Goal: Obtain resource: Download file/media

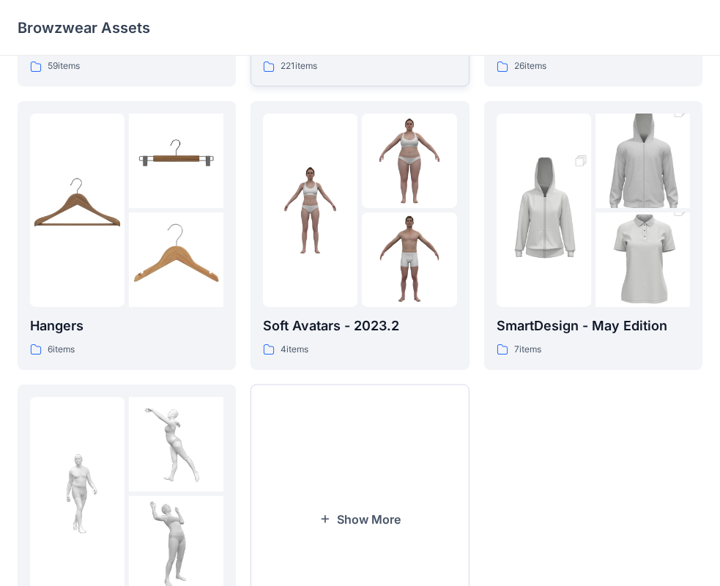
scroll to position [71, 0]
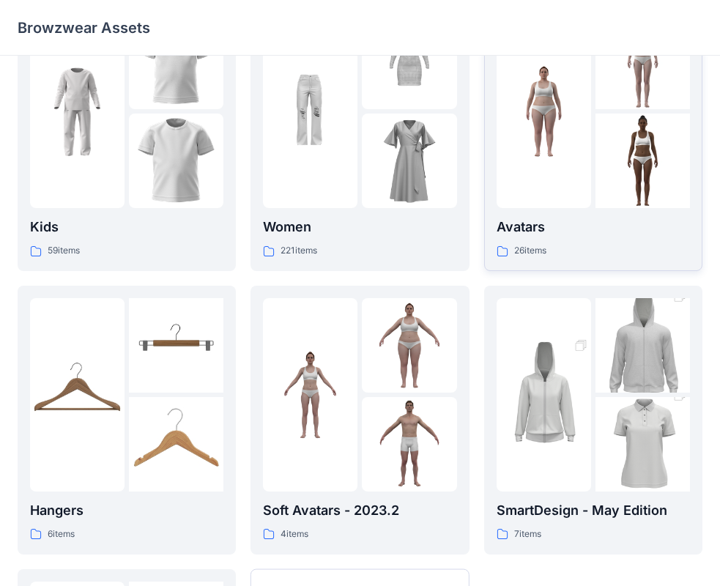
click at [585, 193] on div at bounding box center [544, 111] width 94 height 193
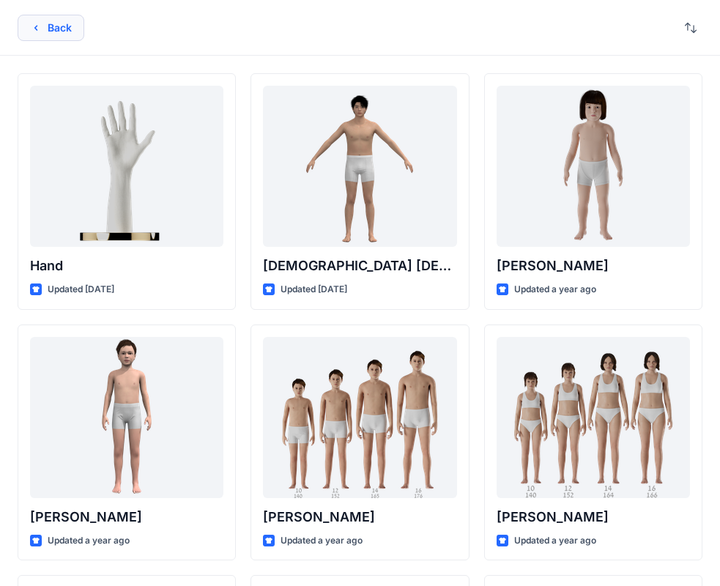
click at [36, 30] on icon "button" at bounding box center [36, 28] width 12 height 12
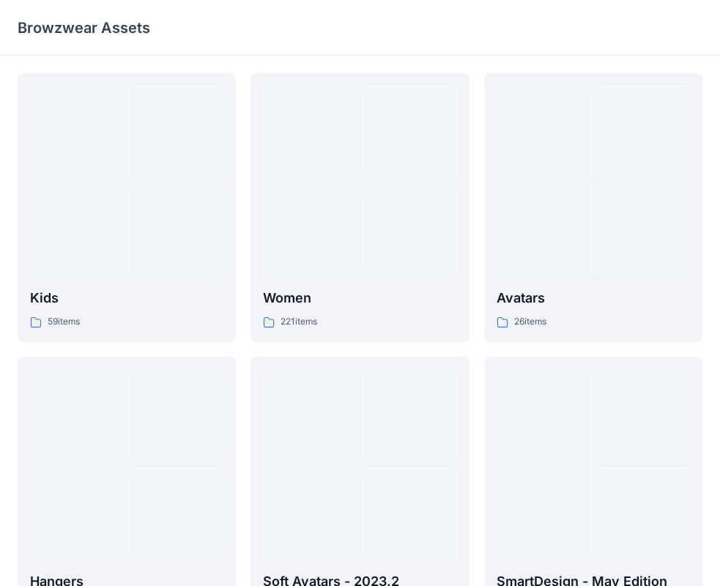
scroll to position [71, 0]
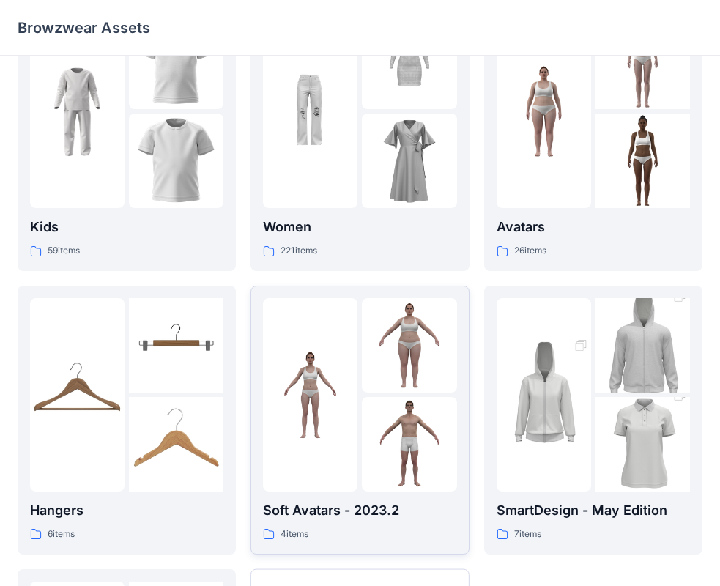
click at [391, 385] on img at bounding box center [409, 345] width 94 height 94
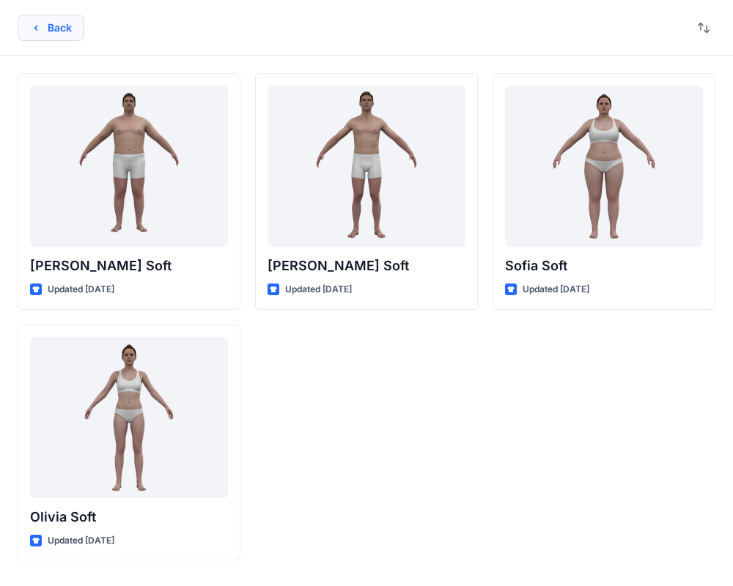
click at [55, 37] on button "Back" at bounding box center [51, 28] width 67 height 26
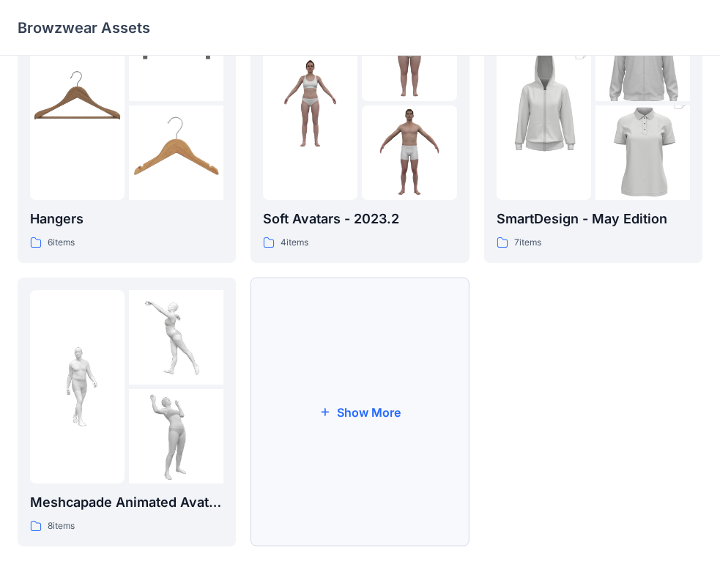
scroll to position [364, 0]
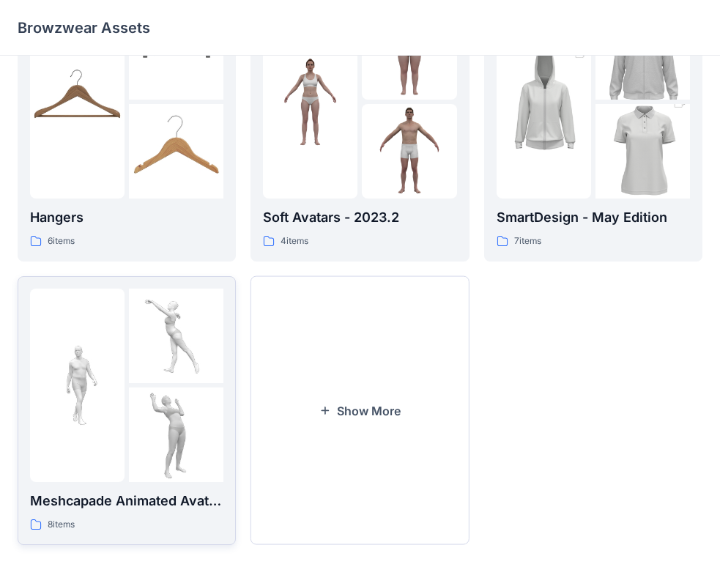
click at [159, 372] on img at bounding box center [176, 336] width 94 height 94
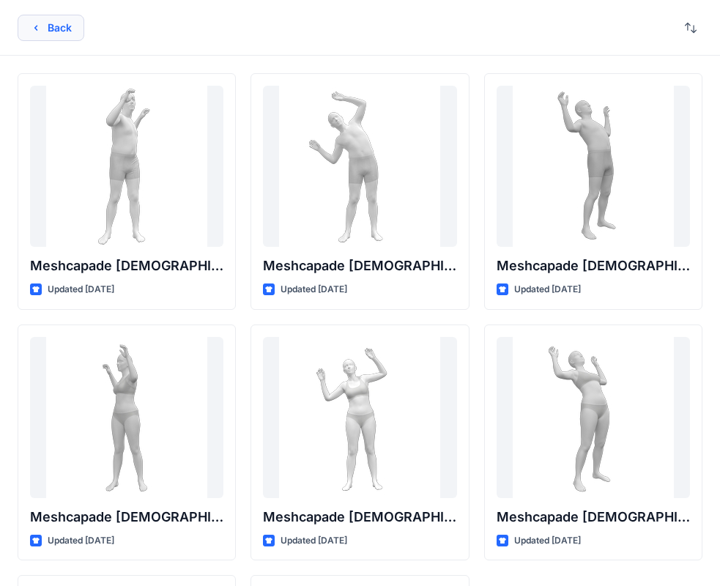
click at [62, 31] on button "Back" at bounding box center [51, 28] width 67 height 26
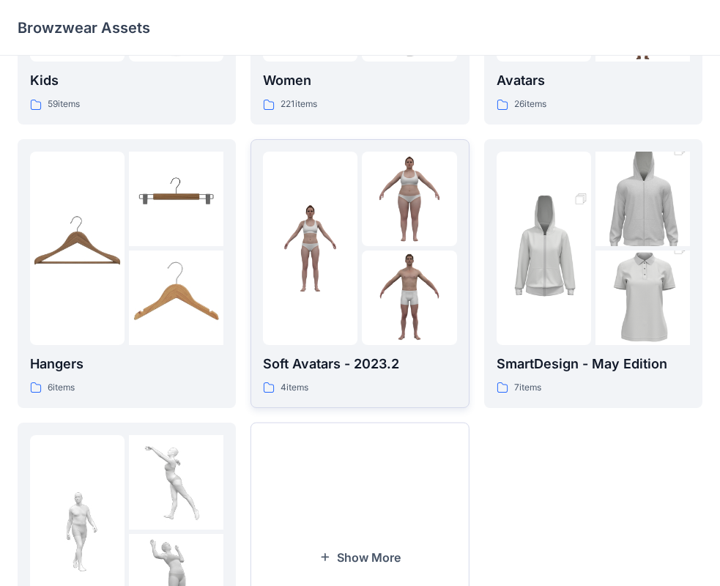
scroll to position [364, 0]
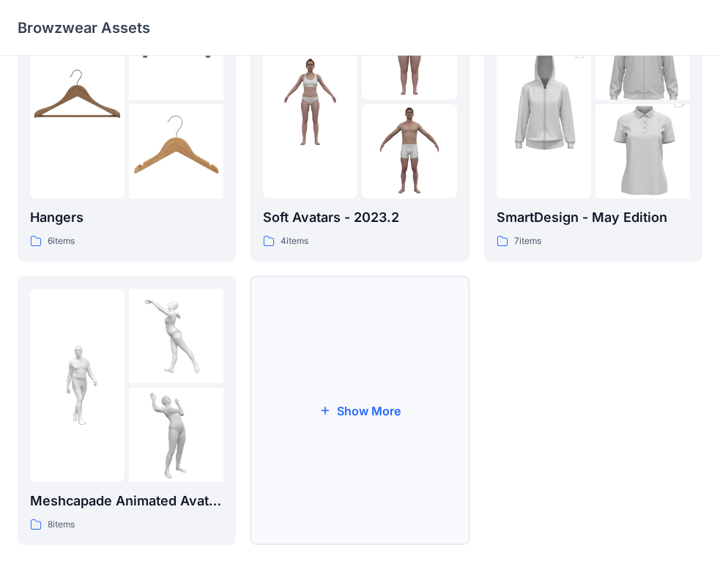
click at [388, 404] on button "Show More" at bounding box center [360, 410] width 218 height 269
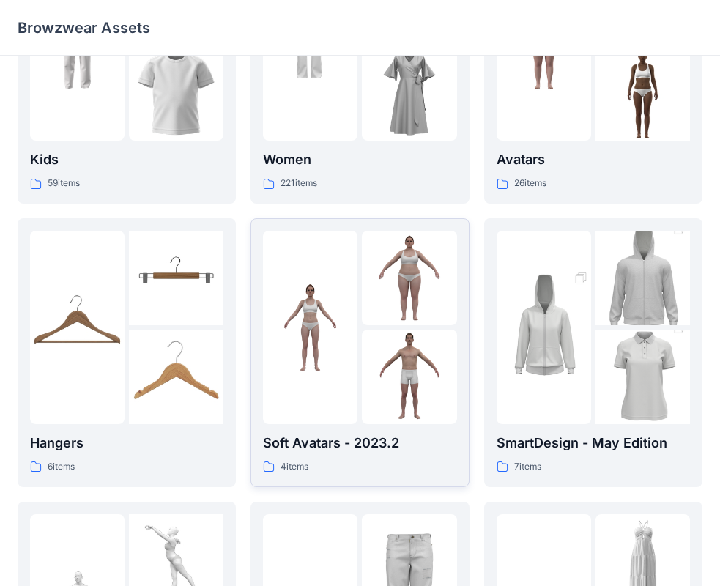
scroll to position [147, 0]
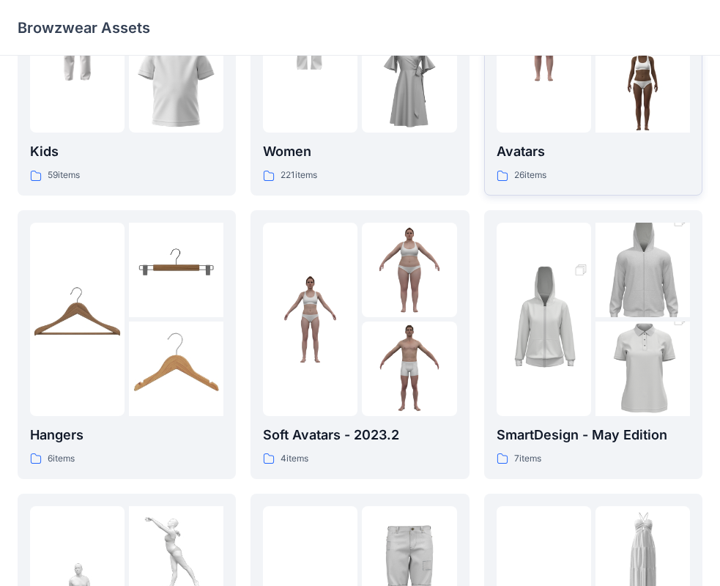
click at [591, 157] on p "Avatars" at bounding box center [593, 151] width 193 height 21
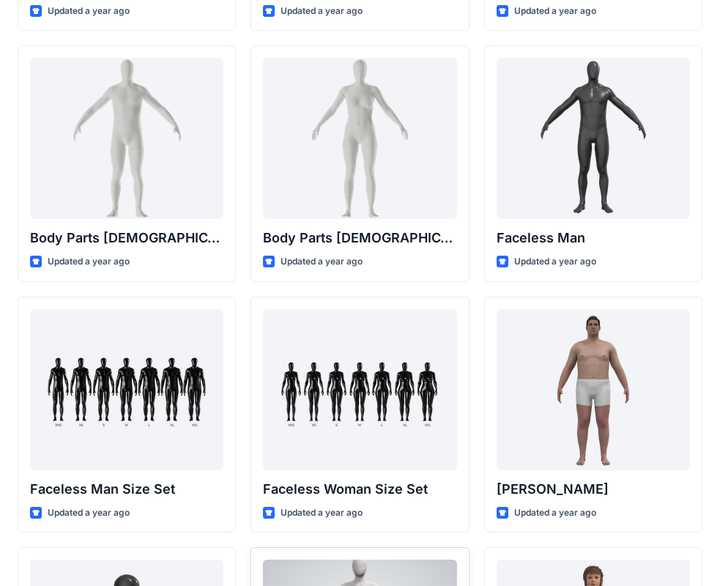
scroll to position [503, 0]
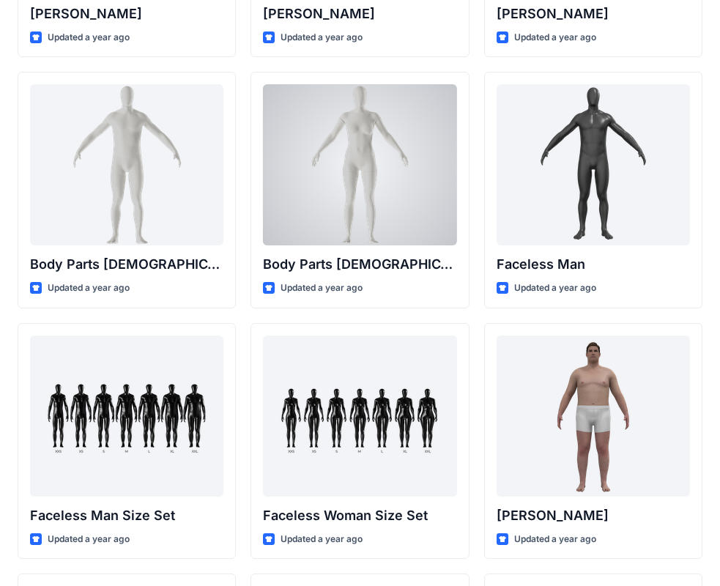
click at [368, 169] on div at bounding box center [359, 164] width 193 height 161
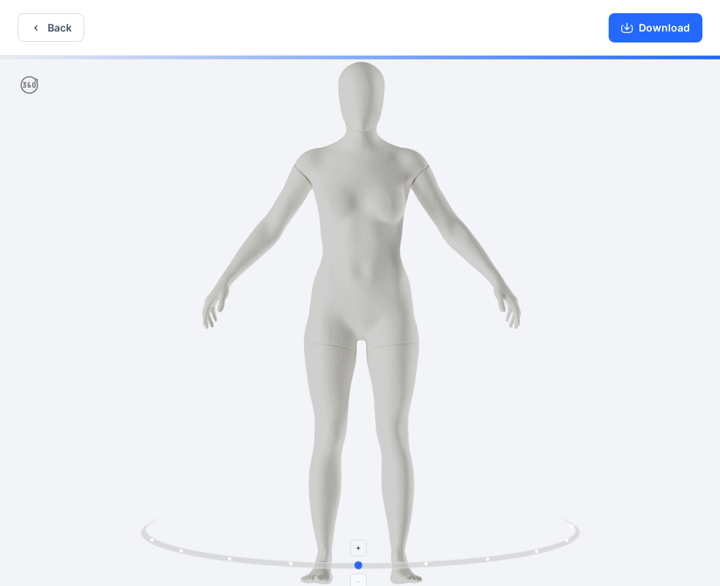
click at [358, 560] on icon at bounding box center [362, 545] width 443 height 55
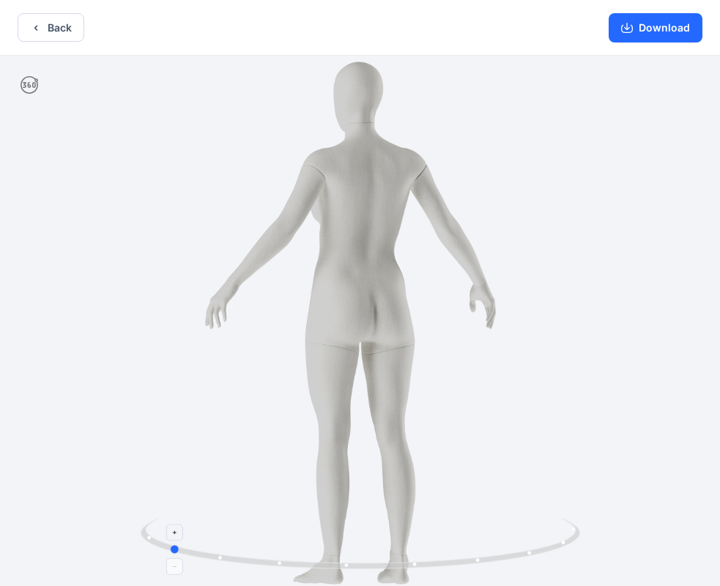
drag, startPoint x: 360, startPoint y: 566, endPoint x: 156, endPoint y: 546, distance: 205.3
click at [156, 546] on icon at bounding box center [362, 545] width 443 height 55
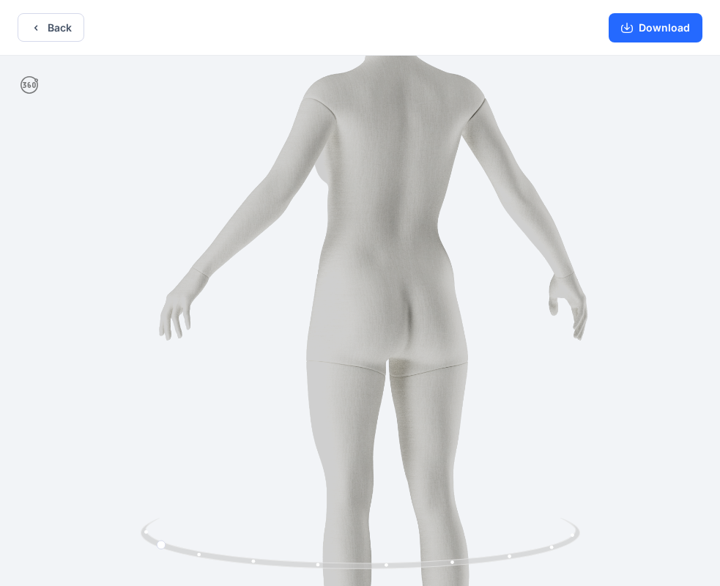
drag, startPoint x: 587, startPoint y: 182, endPoint x: 489, endPoint y: 123, distance: 115.3
click at [593, 183] on img at bounding box center [388, 331] width 786 height 786
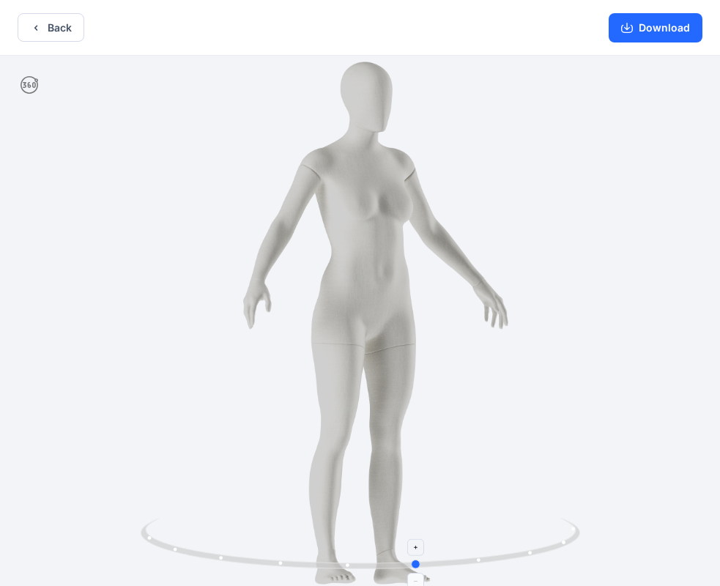
drag, startPoint x: 253, startPoint y: 511, endPoint x: 273, endPoint y: 552, distance: 45.5
click at [97, 508] on div at bounding box center [360, 322] width 720 height 533
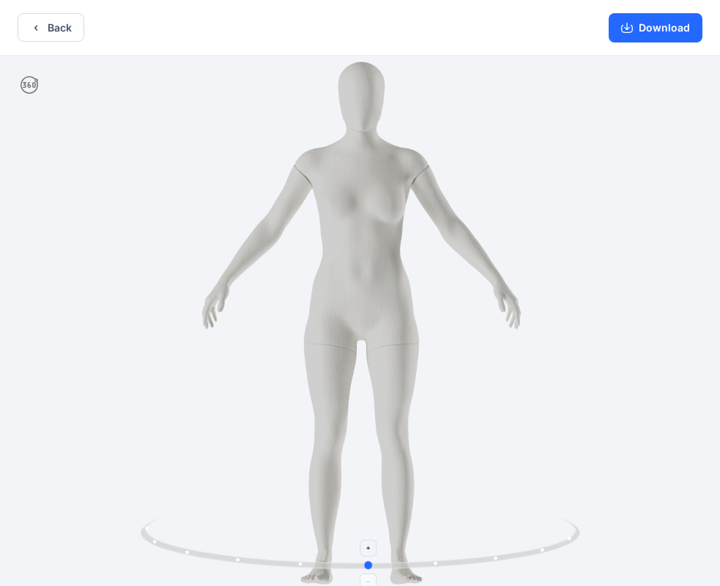
drag, startPoint x: 479, startPoint y: 559, endPoint x: 456, endPoint y: 549, distance: 25.3
click at [456, 549] on icon at bounding box center [362, 545] width 443 height 55
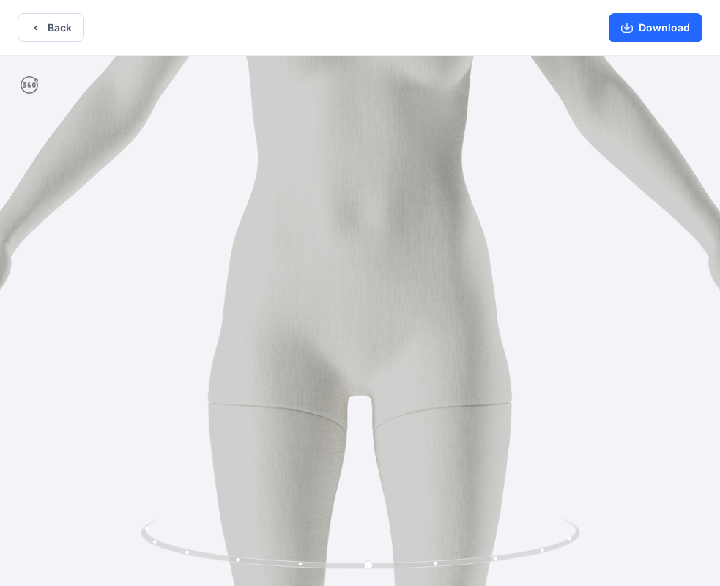
drag, startPoint x: 617, startPoint y: 259, endPoint x: 626, endPoint y: 267, distance: 12.5
click at [615, 267] on img at bounding box center [358, 348] width 1408 height 1408
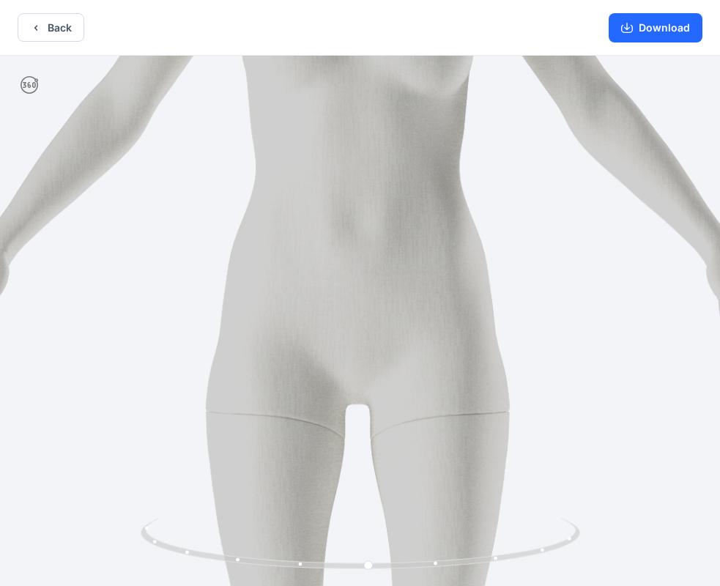
drag, startPoint x: 656, startPoint y: 262, endPoint x: 593, endPoint y: 294, distance: 69.8
click at [623, 271] on img at bounding box center [355, 357] width 1408 height 1408
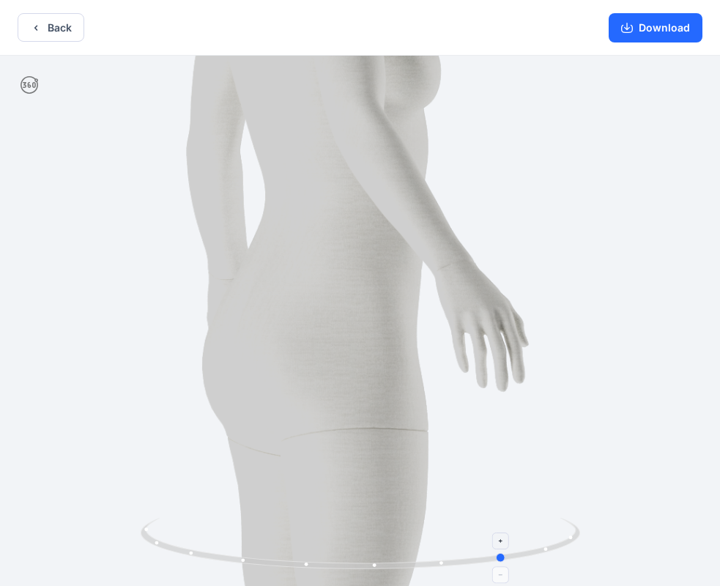
drag, startPoint x: 371, startPoint y: 569, endPoint x: 504, endPoint y: 555, distance: 133.3
click at [506, 558] on icon at bounding box center [362, 545] width 443 height 55
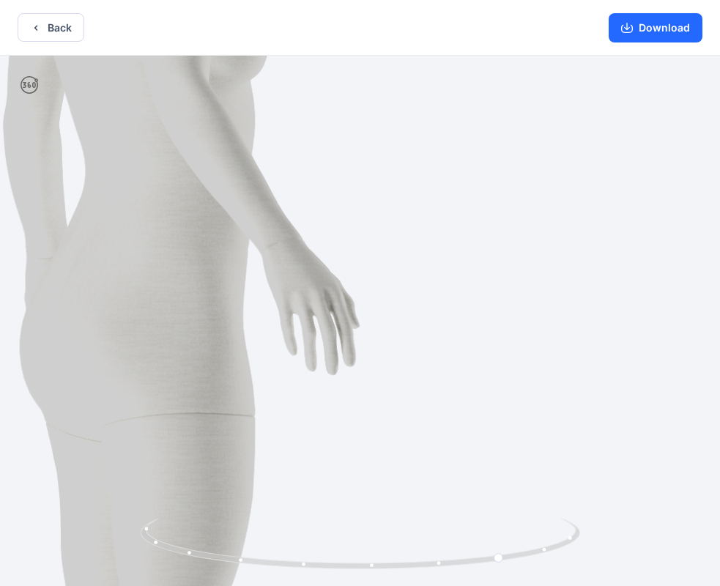
drag, startPoint x: 176, startPoint y: 364, endPoint x: 32, endPoint y: 327, distance: 148.2
click at [0, 336] on html "Back Download Version History" at bounding box center [360, 294] width 720 height 589
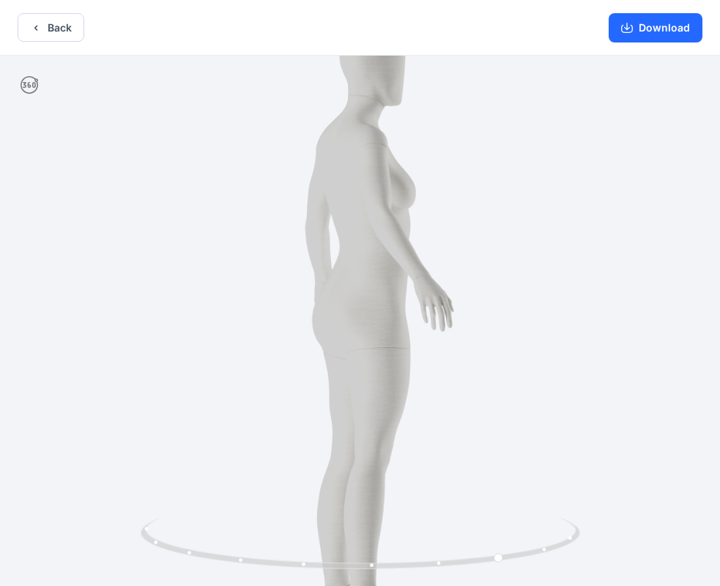
drag, startPoint x: 522, startPoint y: 349, endPoint x: 635, endPoint y: 340, distance: 113.9
click at [635, 340] on img at bounding box center [359, 323] width 611 height 611
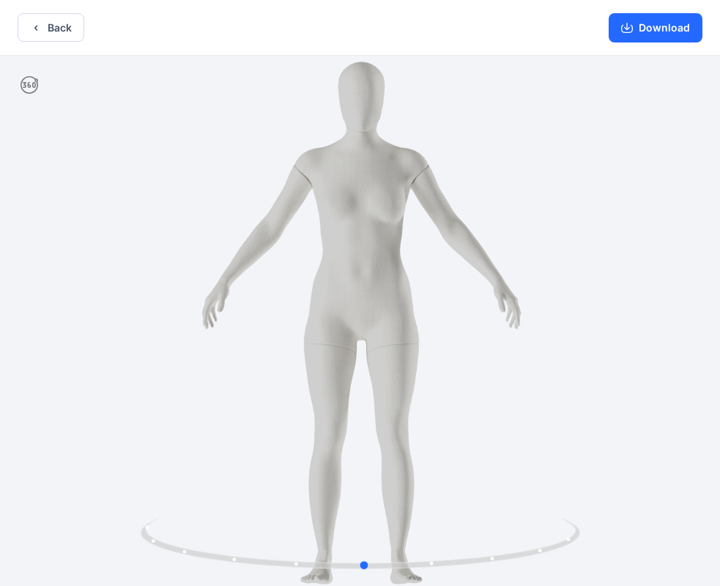
drag, startPoint x: 667, startPoint y: 356, endPoint x: 497, endPoint y: 368, distance: 171.1
click at [497, 368] on div at bounding box center [360, 322] width 720 height 533
click at [35, 28] on icon "button" at bounding box center [35, 27] width 3 height 5
